Goal: Check status: Check status

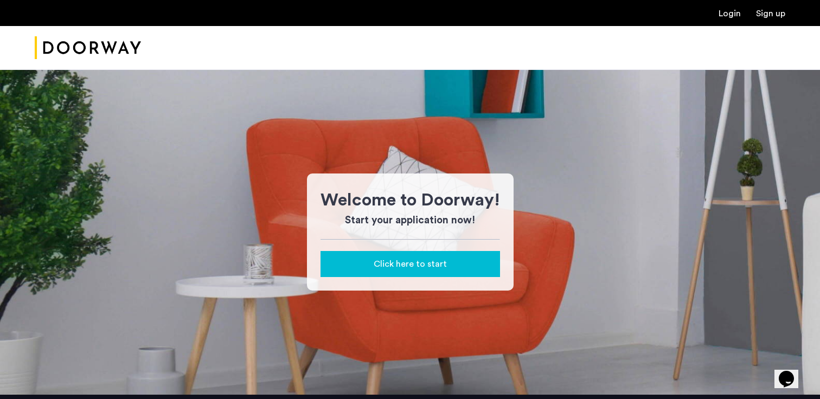
click at [736, 6] on div "Login Sign up" at bounding box center [410, 13] width 820 height 26
click at [736, 15] on link "Login" at bounding box center [729, 13] width 22 height 9
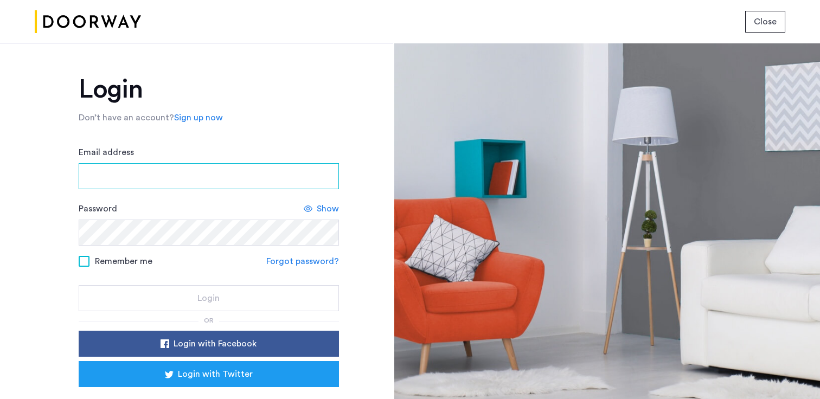
click at [195, 167] on input "Email address" at bounding box center [209, 176] width 260 height 26
type input "**********"
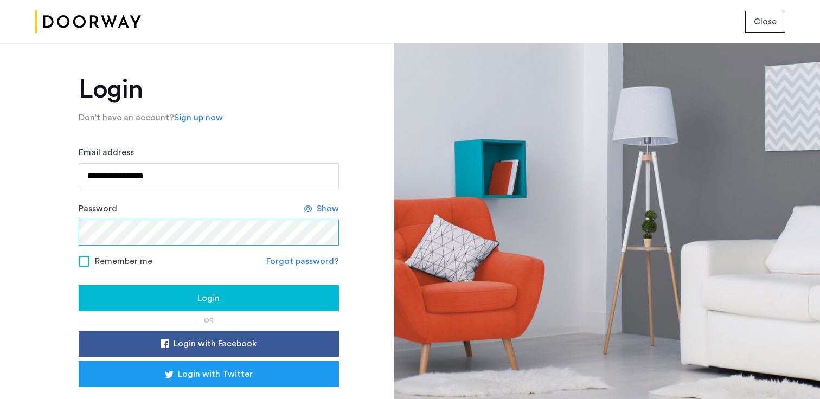
click at [79, 285] on button "Login" at bounding box center [209, 298] width 260 height 26
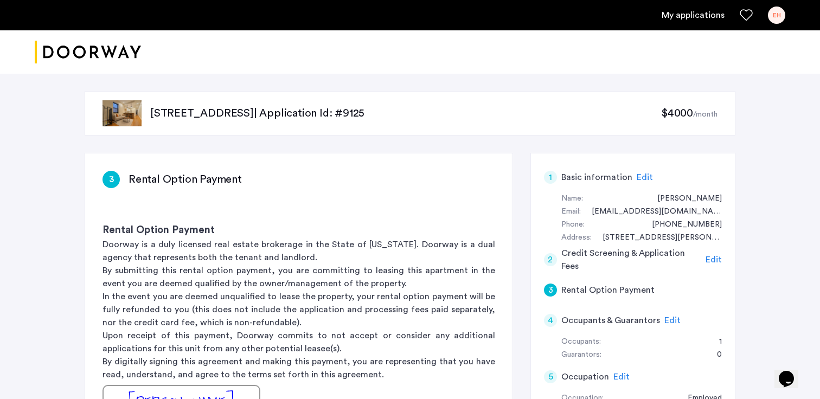
click at [698, 27] on div "My applications EH" at bounding box center [410, 15] width 820 height 30
click at [692, 18] on link "My applications" at bounding box center [692, 15] width 63 height 13
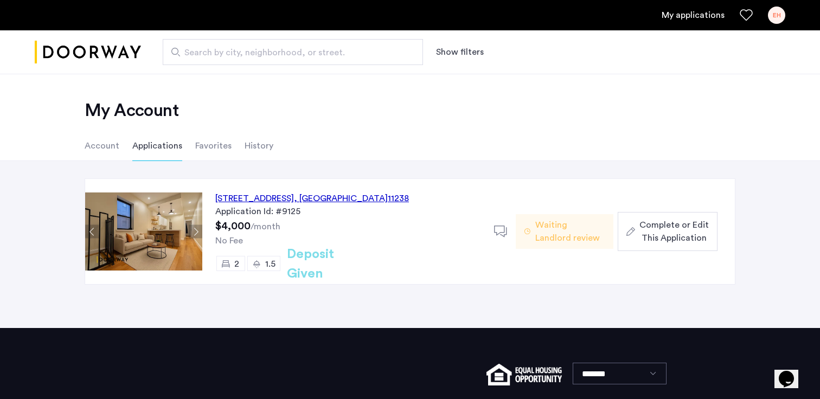
click at [501, 234] on icon at bounding box center [501, 232] width 14 height 14
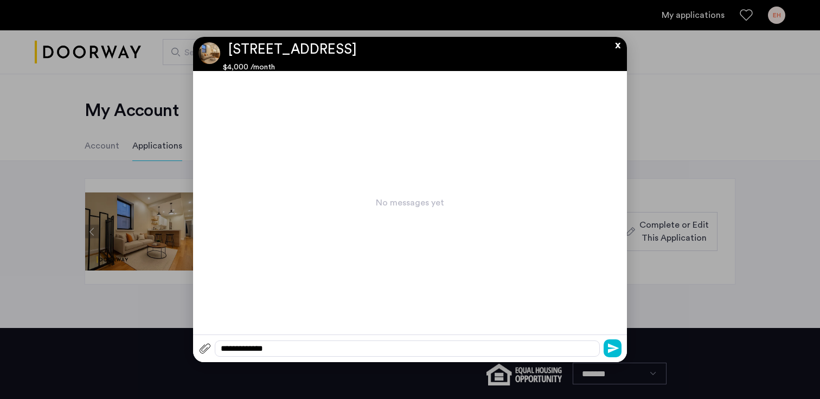
click at [615, 42] on button "x" at bounding box center [615, 43] width 16 height 12
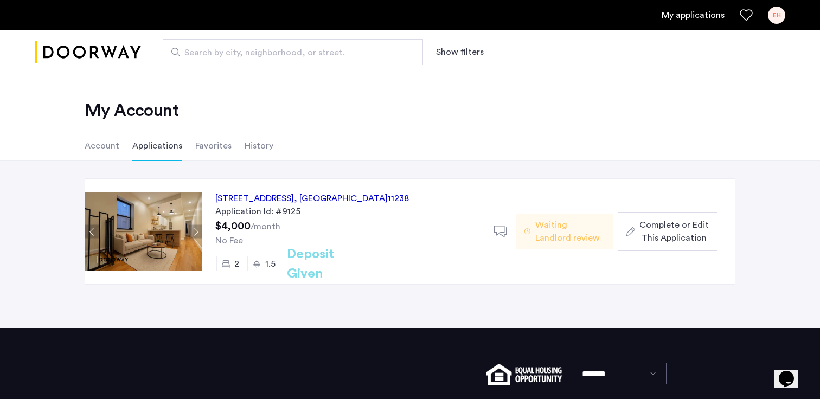
click at [568, 229] on span "Waiting Landlord review" at bounding box center [569, 231] width 69 height 26
